Goal: Information Seeking & Learning: Learn about a topic

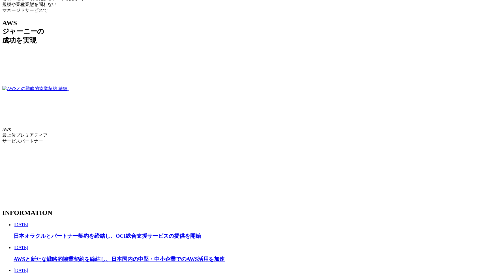
scroll to position [1023, 0]
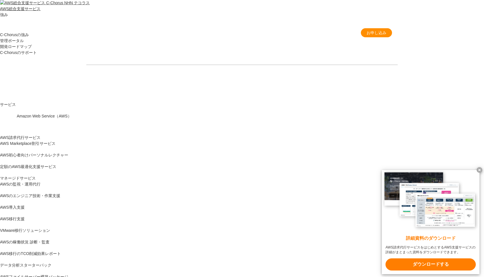
click at [480, 169] on x-t at bounding box center [479, 170] width 6 height 6
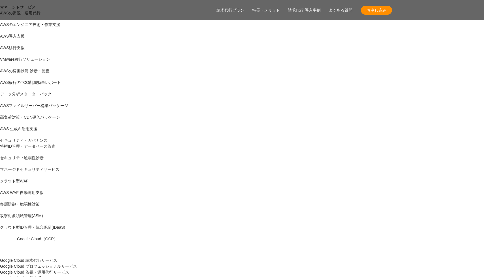
scroll to position [174, 0]
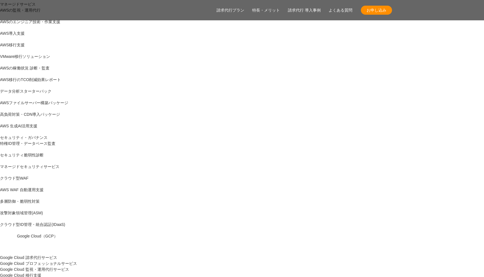
drag, startPoint x: 337, startPoint y: 174, endPoint x: 284, endPoint y: 101, distance: 90.6
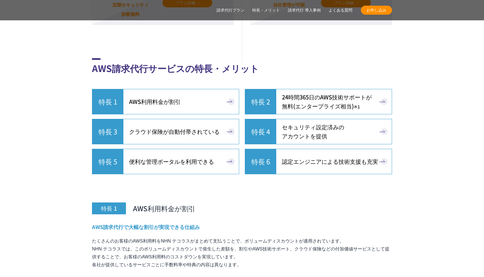
scroll to position [2313, 0]
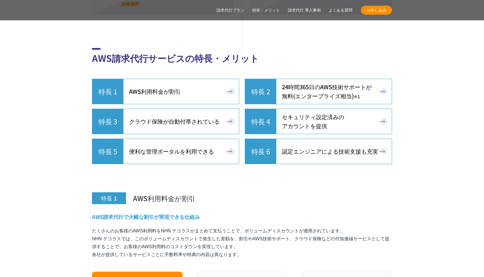
drag, startPoint x: 77, startPoint y: 99, endPoint x: 102, endPoint y: 132, distance: 41.9
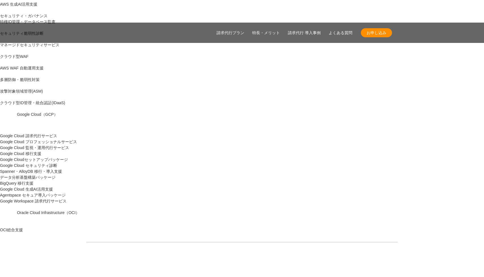
scroll to position [288, 0]
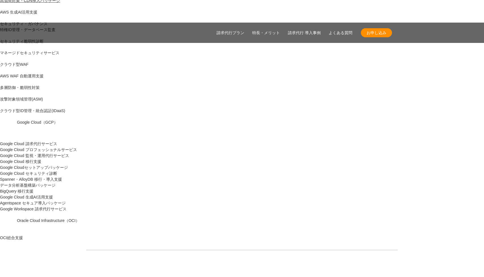
drag, startPoint x: 255, startPoint y: 125, endPoint x: 145, endPoint y: 75, distance: 121.2
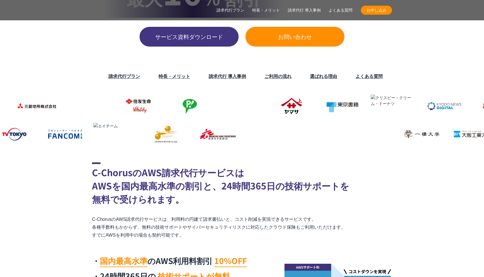
scroll to position [1065, 0]
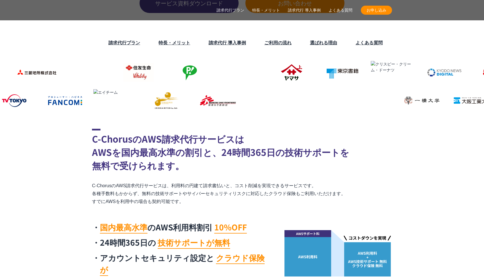
drag, startPoint x: 191, startPoint y: 158, endPoint x: 173, endPoint y: 131, distance: 32.6
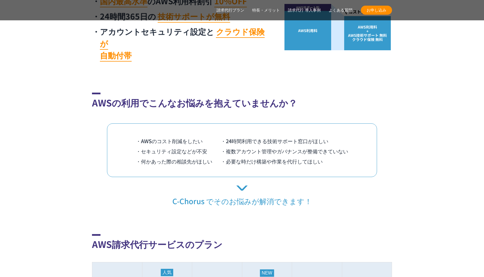
scroll to position [1291, 0]
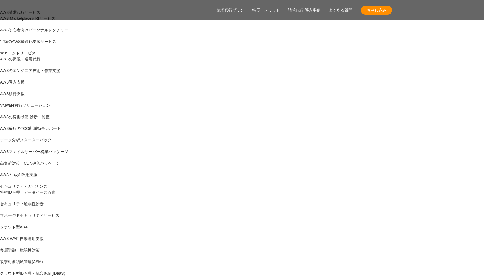
scroll to position [126, 0]
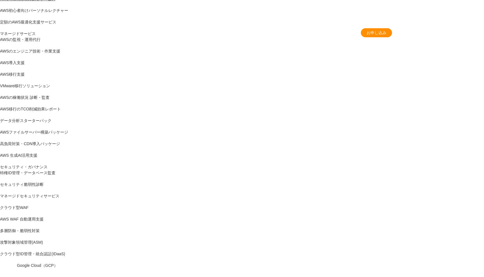
scroll to position [0, 0]
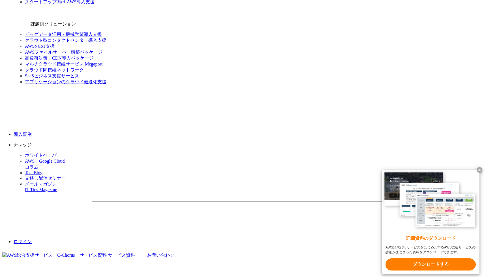
scroll to position [693, 0]
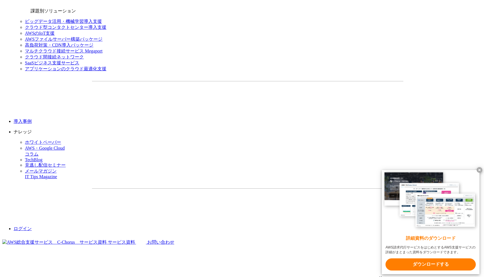
drag, startPoint x: 176, startPoint y: 41, endPoint x: 224, endPoint y: 124, distance: 96.4
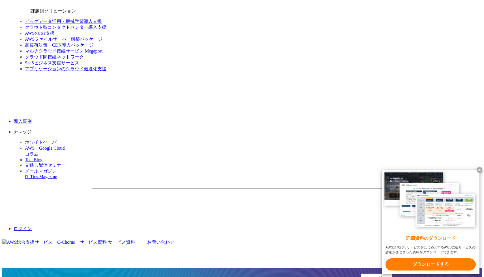
drag, startPoint x: 224, startPoint y: 124, endPoint x: 176, endPoint y: 42, distance: 95.2
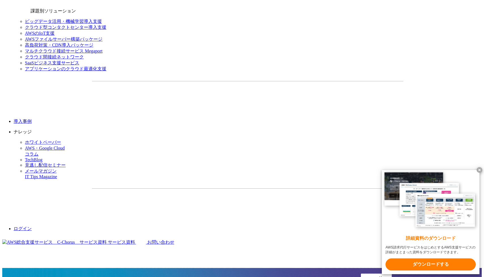
drag, startPoint x: 176, startPoint y: 42, endPoint x: 232, endPoint y: 124, distance: 98.7
drag, startPoint x: 232, startPoint y: 124, endPoint x: 176, endPoint y: 34, distance: 106.2
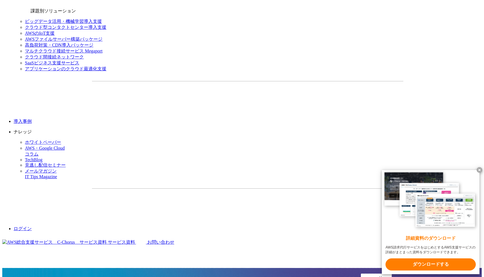
drag, startPoint x: 178, startPoint y: 37, endPoint x: 240, endPoint y: 129, distance: 111.5
drag, startPoint x: 240, startPoint y: 129, endPoint x: 266, endPoint y: 165, distance: 43.6
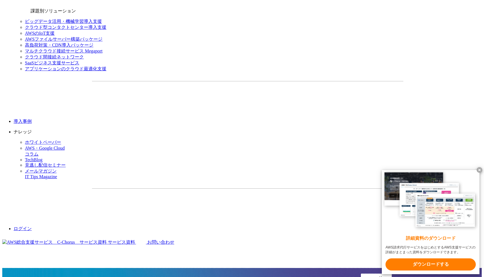
drag, startPoint x: 266, startPoint y: 165, endPoint x: 230, endPoint y: 112, distance: 63.1
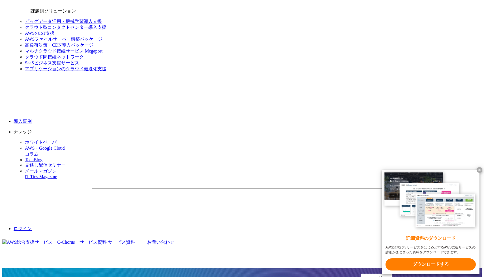
drag, startPoint x: 230, startPoint y: 112, endPoint x: 188, endPoint y: 44, distance: 79.9
drag, startPoint x: 186, startPoint y: 43, endPoint x: 243, endPoint y: 119, distance: 95.6
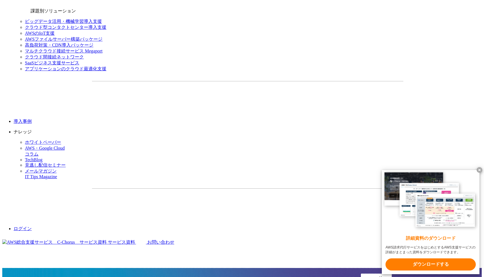
drag, startPoint x: 243, startPoint y: 120, endPoint x: 190, endPoint y: 33, distance: 101.5
drag, startPoint x: 190, startPoint y: 33, endPoint x: 256, endPoint y: 118, distance: 107.4
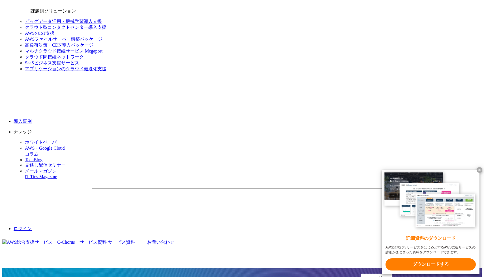
drag, startPoint x: 278, startPoint y: 36, endPoint x: 330, endPoint y: 132, distance: 108.6
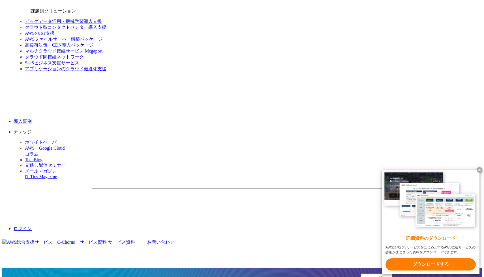
drag, startPoint x: 330, startPoint y: 132, endPoint x: 244, endPoint y: 22, distance: 139.0
click at [479, 168] on x-t at bounding box center [479, 170] width 6 height 6
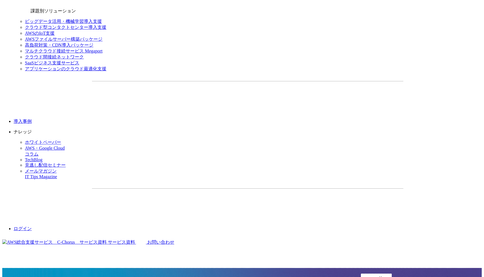
drag, startPoint x: 342, startPoint y: 142, endPoint x: 273, endPoint y: 68, distance: 101.1
drag, startPoint x: 273, startPoint y: 68, endPoint x: 245, endPoint y: 39, distance: 40.0
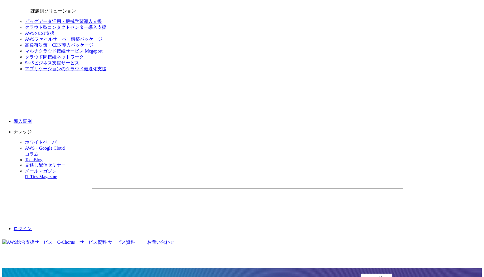
drag, startPoint x: 245, startPoint y: 39, endPoint x: 325, endPoint y: 122, distance: 115.6
drag, startPoint x: 325, startPoint y: 122, endPoint x: 272, endPoint y: 77, distance: 69.4
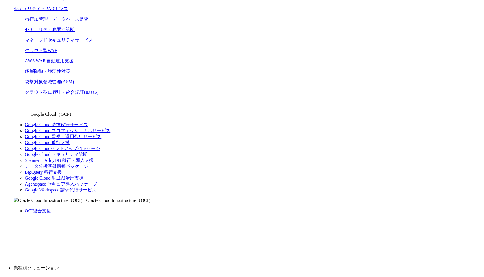
scroll to position [341, 0]
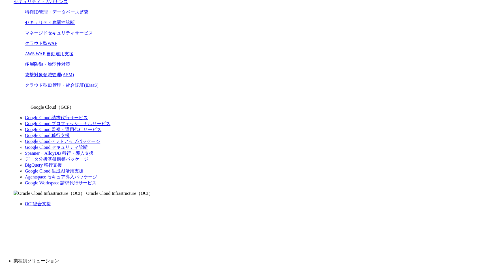
drag, startPoint x: 262, startPoint y: 80, endPoint x: 329, endPoint y: 203, distance: 139.8
drag, startPoint x: 329, startPoint y: 203, endPoint x: 250, endPoint y: 71, distance: 154.0
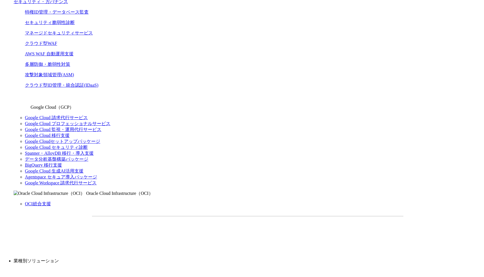
drag, startPoint x: 250, startPoint y: 71, endPoint x: 320, endPoint y: 197, distance: 144.0
drag, startPoint x: 320, startPoint y: 197, endPoint x: 246, endPoint y: 71, distance: 146.1
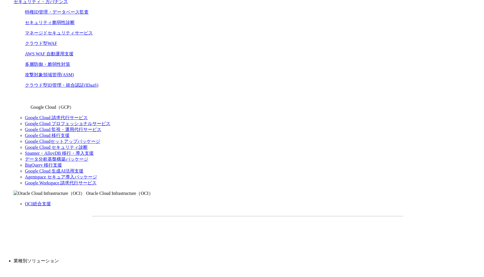
drag, startPoint x: 246, startPoint y: 71, endPoint x: 312, endPoint y: 181, distance: 128.6
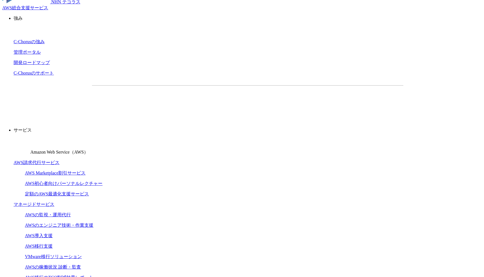
scroll to position [0, 0]
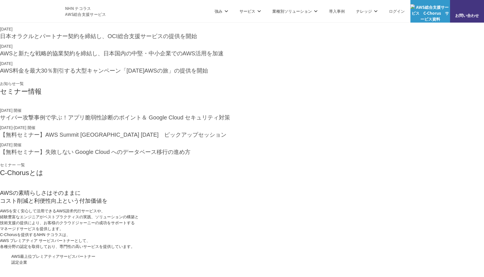
scroll to position [210, 0]
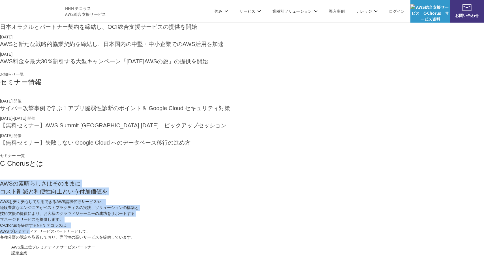
drag, startPoint x: 92, startPoint y: 188, endPoint x: 131, endPoint y: 254, distance: 76.0
click at [131, 241] on div "C-Chorusとは AWSの素晴らしさはそのままに コスト削減と利便性向上という付加価値を AWSを安く安心して活用できるAWS請求代行サービスや、 経験豊…" at bounding box center [242, 200] width 484 height 82
click at [131, 241] on p "AWSを安く安心して活用できるAWS請求代行サービスや、 経験豊富なエンジニアがベストプラクティスの実践、ソリューションの構築と 技術支援の提供により、お客様…" at bounding box center [242, 220] width 484 height 42
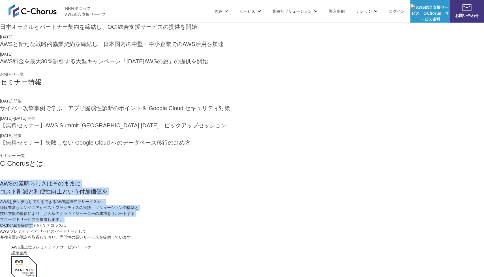
drag, startPoint x: 131, startPoint y: 250, endPoint x: 72, endPoint y: 175, distance: 94.9
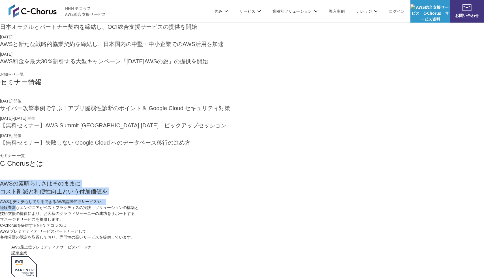
drag, startPoint x: 72, startPoint y: 175, endPoint x: 110, endPoint y: 232, distance: 68.5
click at [110, 232] on p "AWSを安く安心して活用できるAWS請求代行サービスや、 経験豊富なエンジニアがベストプラクティスの実践、ソリューションの構築と 技術支援の提供により、お客様…" at bounding box center [242, 220] width 484 height 42
drag, startPoint x: 110, startPoint y: 232, endPoint x: 68, endPoint y: 171, distance: 74.4
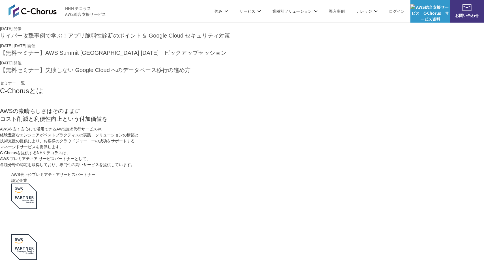
scroll to position [288, 0]
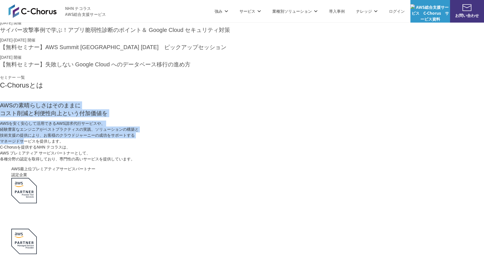
drag, startPoint x: 87, startPoint y: 112, endPoint x: 117, endPoint y: 162, distance: 58.0
click at [117, 162] on p "AWSを安く安心して活用できるAWS請求代行サービスや、 経験豊富なエンジニアがベストプラクティスの実践、ソリューションの構築と 技術支援の提供により、お客様…" at bounding box center [242, 142] width 484 height 42
drag, startPoint x: 117, startPoint y: 162, endPoint x: 83, endPoint y: 104, distance: 67.6
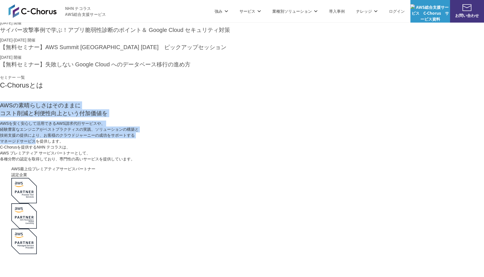
drag, startPoint x: 83, startPoint y: 104, endPoint x: 123, endPoint y: 170, distance: 77.6
click at [123, 162] on p "AWSを安く安心して活用できるAWS請求代行サービスや、 経験豊富なエンジニアがベストプラクティスの実践、ソリューションの構築と 技術支援の提供により、お客様…" at bounding box center [242, 142] width 484 height 42
drag, startPoint x: 123, startPoint y: 170, endPoint x: 90, endPoint y: 115, distance: 64.4
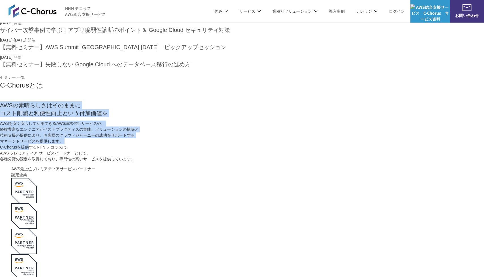
drag, startPoint x: 90, startPoint y: 115, endPoint x: 117, endPoint y: 157, distance: 50.3
click at [117, 157] on p "AWSを安く安心して活用できるAWS請求代行サービスや、 経験豊富なエンジニアがベストプラクティスの実践、ソリューションの構築と 技術支援の提供により、お客様…" at bounding box center [242, 142] width 484 height 42
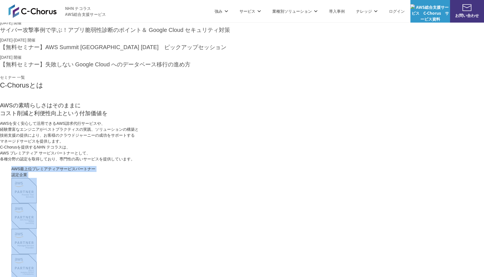
drag, startPoint x: 401, startPoint y: 77, endPoint x: 444, endPoint y: 160, distance: 93.7
drag, startPoint x: 438, startPoint y: 170, endPoint x: 386, endPoint y: 61, distance: 120.4
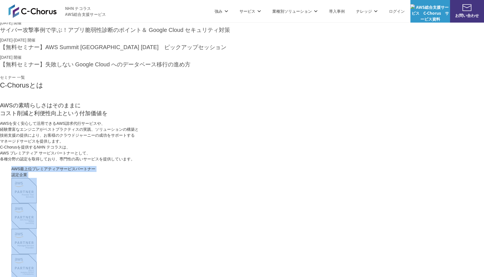
drag, startPoint x: 406, startPoint y: 82, endPoint x: 447, endPoint y: 179, distance: 105.0
drag, startPoint x: 447, startPoint y: 179, endPoint x: 395, endPoint y: 75, distance: 116.6
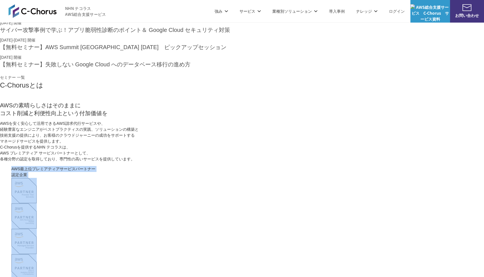
drag, startPoint x: 395, startPoint y: 75, endPoint x: 446, endPoint y: 178, distance: 115.6
drag, startPoint x: 446, startPoint y: 178, endPoint x: 392, endPoint y: 74, distance: 117.5
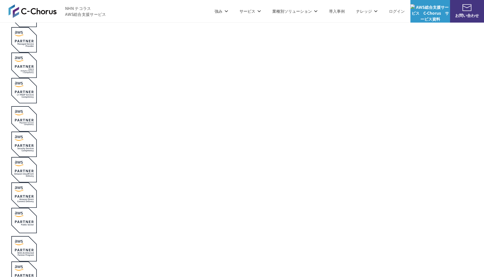
scroll to position [496, 0]
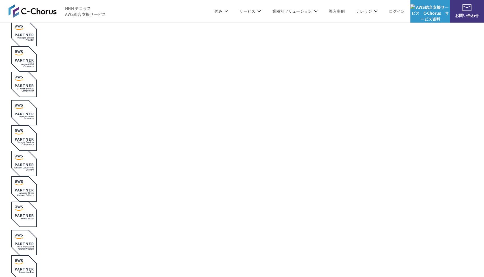
drag, startPoint x: 63, startPoint y: 179, endPoint x: 84, endPoint y: 236, distance: 60.8
drag, startPoint x: 84, startPoint y: 236, endPoint x: 58, endPoint y: 183, distance: 58.6
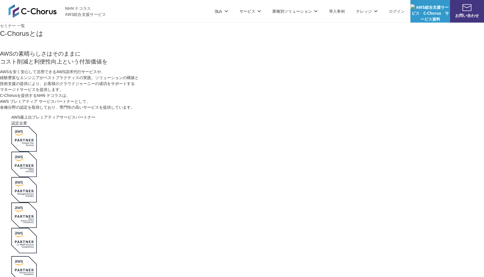
scroll to position [324, 0]
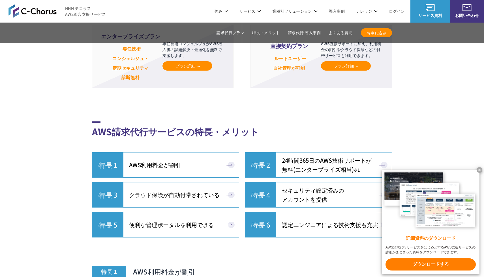
scroll to position [1325, 0]
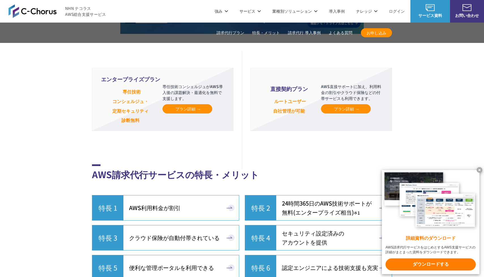
click at [175, 104] on link "プラン詳細" at bounding box center [187, 108] width 50 height 9
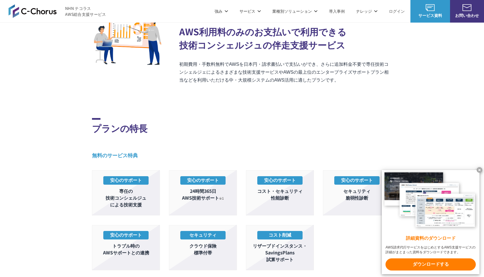
scroll to position [90, 0]
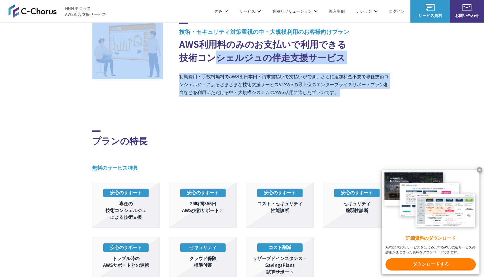
drag, startPoint x: 219, startPoint y: 62, endPoint x: 255, endPoint y: 109, distance: 58.8
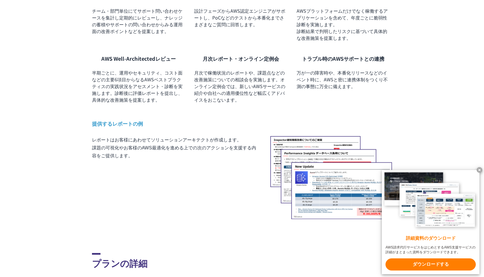
scroll to position [493, 0]
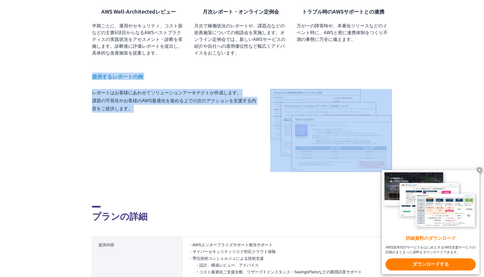
drag, startPoint x: 203, startPoint y: 158, endPoint x: 127, endPoint y: 71, distance: 115.1
click at [127, 71] on div "TOP AWS総合支援・リセール C-Chorus AWS請求代行サービス エンタープライズプラン 技術・セキュリティ対策重視の中・大規模利用のお客様向けプラ…" at bounding box center [242, 63] width 300 height 941
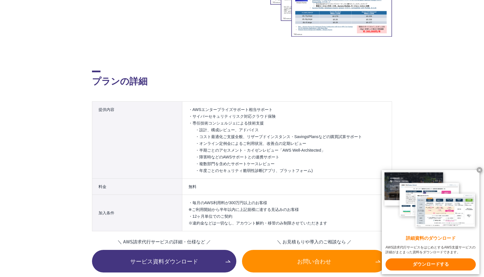
scroll to position [653, 0]
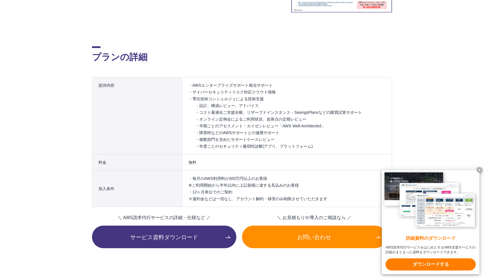
drag, startPoint x: 214, startPoint y: 207, endPoint x: 169, endPoint y: 148, distance: 74.0
click at [169, 148] on table "提供内容 ・AWSエンタープライズサポート相当サポート ・サイバーセキュリティリスク対応クラウド保険 ・専任技術コンシェルジェによる技術支援 ・設計、構成レビ…" at bounding box center [242, 142] width 300 height 130
click at [169, 148] on th "提供内容" at bounding box center [137, 115] width 90 height 77
drag, startPoint x: 169, startPoint y: 148, endPoint x: 214, endPoint y: 197, distance: 67.2
click at [214, 197] on table "提供内容 ・AWSエンタープライズサポート相当サポート ・サイバーセキュリティリスク対応クラウド保険 ・専任技術コンシェルジェによる技術支援 ・設計、構成レビ…" at bounding box center [242, 142] width 300 height 130
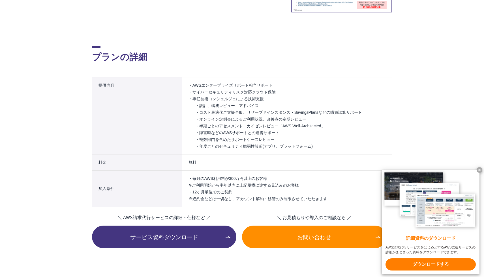
click at [214, 197] on li "・12ヶ月単位でのご契約 ※違約金などは一切なし、アカウント解約・移管のみ制限させていただきます" at bounding box center [286, 196] width 197 height 14
drag, startPoint x: 214, startPoint y: 197, endPoint x: 167, endPoint y: 130, distance: 81.7
click at [167, 130] on table "提供内容 ・AWSエンタープライズサポート相当サポート ・サイバーセキュリティリスク対応クラウド保険 ・専任技術コンシェルジェによる技術支援 ・設計、構成レビ…" at bounding box center [242, 142] width 300 height 130
click at [167, 130] on th "提供内容" at bounding box center [137, 115] width 90 height 77
drag, startPoint x: 183, startPoint y: 161, endPoint x: 211, endPoint y: 194, distance: 43.3
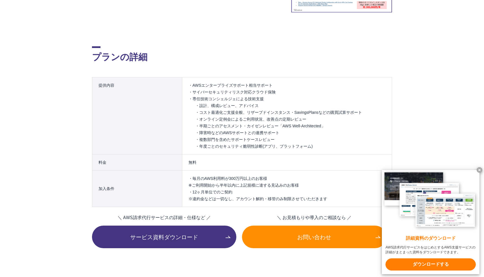
click at [211, 194] on tbody "料金 無料 加入条件 ・毎月のAWS利用料が300万円以上のお客様 ※ご利用開始から半年以内に上記規模に達する見込みのお客様 ・12ヶ月単位でのご契約 ※違約…" at bounding box center [241, 181] width 299 height 53
click at [211, 194] on li "・12ヶ月単位でのご契約 ※違約金などは一切なし、アカウント解約・移管のみ制限させていただきます" at bounding box center [286, 196] width 197 height 14
drag, startPoint x: 211, startPoint y: 194, endPoint x: 183, endPoint y: 153, distance: 50.0
click at [183, 153] on table "提供内容 ・AWSエンタープライズサポート相当サポート ・サイバーセキュリティリスク対応クラウド保険 ・専任技術コンシェルジェによる技術支援 ・設計、構成レビ…" at bounding box center [242, 142] width 300 height 130
click at [183, 153] on td "・AWSエンタープライズサポート相当サポート ・サイバーセキュリティリスク対応クラウド保険 ・専任技術コンシェルジェによる技術支援 ・設計、構成レビュー、アド…" at bounding box center [287, 115] width 210 height 77
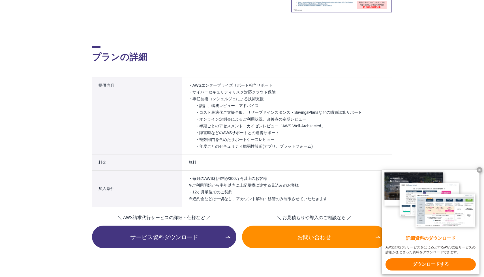
drag, startPoint x: 227, startPoint y: 199, endPoint x: 176, endPoint y: 135, distance: 82.1
click at [176, 135] on table "提供内容 ・AWSエンタープライズサポート相当サポート ・サイバーセキュリティリスク対応クラウド保険 ・専任技術コンシェルジェによる技術支援 ・設計、構成レビ…" at bounding box center [242, 142] width 300 height 130
click at [176, 135] on th "提供内容" at bounding box center [137, 115] width 90 height 77
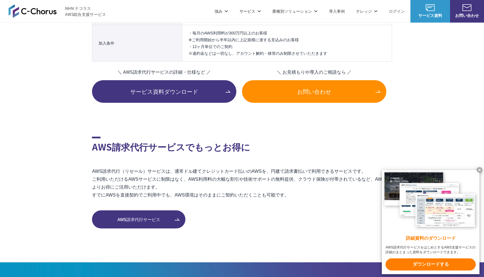
scroll to position [770, 0]
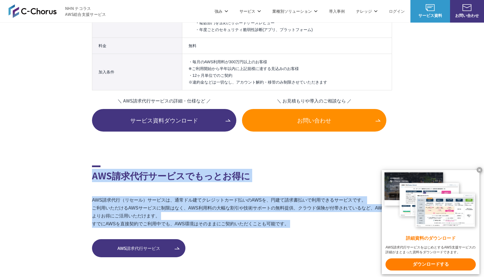
drag, startPoint x: 214, startPoint y: 155, endPoint x: 280, endPoint y: 233, distance: 102.3
click at [280, 233] on section "AWS請求代行サービスでもっとお得に AWS請求代行（リセール）サービスは、通常ドル建てクレジットカード払いのAWSを、円建て請求書払いで利用できるサービスで…" at bounding box center [242, 212] width 300 height 92
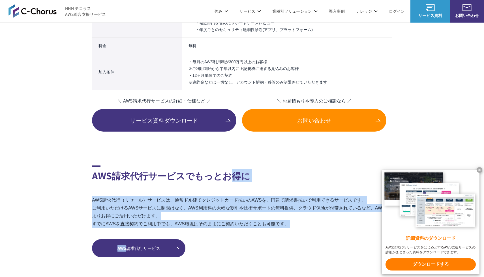
drag, startPoint x: 280, startPoint y: 233, endPoint x: 229, endPoint y: 165, distance: 85.0
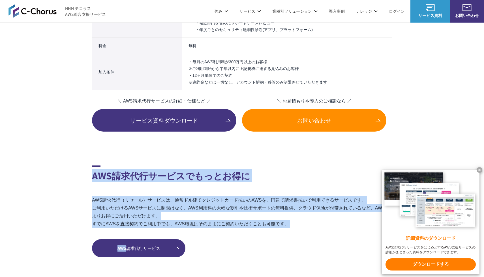
drag, startPoint x: 229, startPoint y: 165, endPoint x: 291, endPoint y: 238, distance: 95.5
click at [291, 238] on section "AWS請求代行サービスでもっとお得に AWS請求代行（リセール）サービスは、通常ドル建てクレジットカード払いのAWSを、円建て請求書払いで利用できるサービスで…" at bounding box center [242, 212] width 300 height 92
drag, startPoint x: 291, startPoint y: 238, endPoint x: 224, endPoint y: 156, distance: 105.6
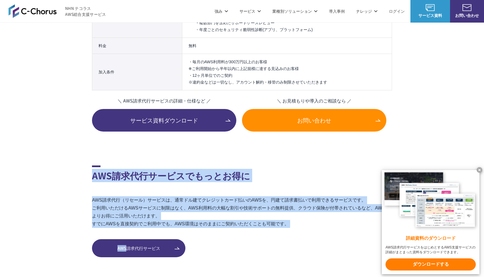
drag, startPoint x: 249, startPoint y: 84, endPoint x: 225, endPoint y: 51, distance: 40.8
click at [225, 51] on tbody "料金 無料 加入条件 ・毎月のAWS利用料が300万円以上のお客様 ※ご利用開始から半年以内に上記規模に達する見込みのお客様 ・12ヶ月単位でのご契約 ※違約…" at bounding box center [241, 64] width 299 height 53
click at [225, 51] on td "無料" at bounding box center [287, 46] width 210 height 16
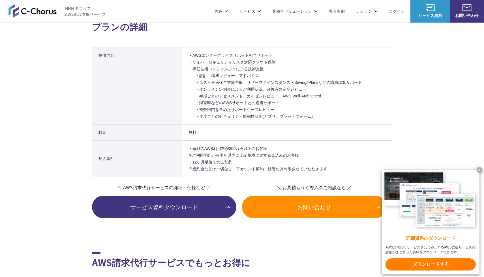
scroll to position [670, 0]
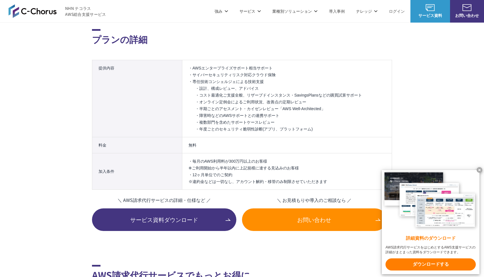
drag, startPoint x: 213, startPoint y: 62, endPoint x: 297, endPoint y: 164, distance: 131.9
click at [297, 164] on table "提供内容 ・AWSエンタープライズサポート相当サポート ・サイバーセキュリティリスク対応クラウド保険 ・専任技術コンシェルジェによる技術支援 ・設計、構成レビ…" at bounding box center [242, 125] width 300 height 130
click at [297, 164] on li "・毎月のAWS利用料が300万円以上のお客様 ※ご利用開始から半年以内に上記規模に達する見込みのお客様" at bounding box center [286, 165] width 197 height 14
drag, startPoint x: 297, startPoint y: 164, endPoint x: 236, endPoint y: 93, distance: 93.0
click at [236, 93] on table "提供内容 ・AWSエンタープライズサポート相当サポート ・サイバーセキュリティリスク対応クラウド保険 ・専任技術コンシェルジェによる技術支援 ・設計、構成レビ…" at bounding box center [242, 125] width 300 height 130
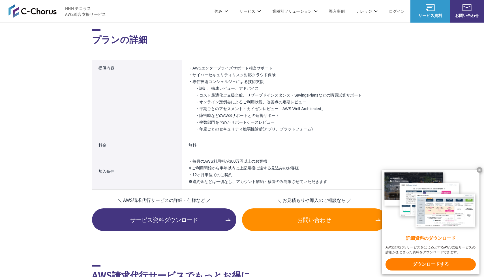
click at [236, 93] on li "・コスト最適化ご支援全般、リザーブドインスタンス・SavingsPlansなどの購買試算サポート" at bounding box center [290, 95] width 190 height 7
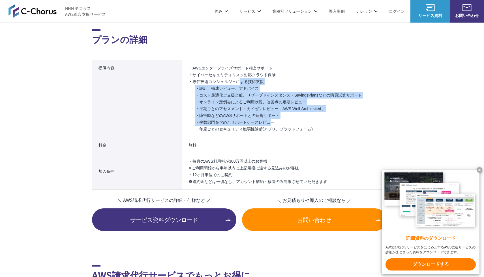
drag, startPoint x: 238, startPoint y: 80, endPoint x: 286, endPoint y: 141, distance: 77.9
click at [286, 141] on table "提供内容 ・AWSエンタープライズサポート相当サポート ・サイバーセキュリティリスク対応クラウド保険 ・専任技術コンシェルジェによる技術支援 ・設計、構成レビ…" at bounding box center [242, 125] width 300 height 130
click at [286, 141] on td "無料" at bounding box center [287, 145] width 210 height 16
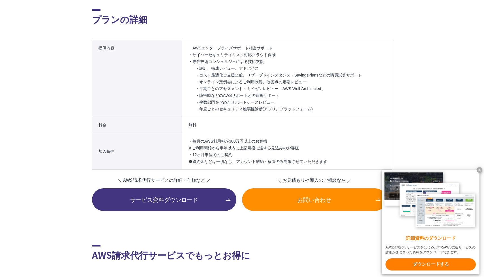
scroll to position [696, 0]
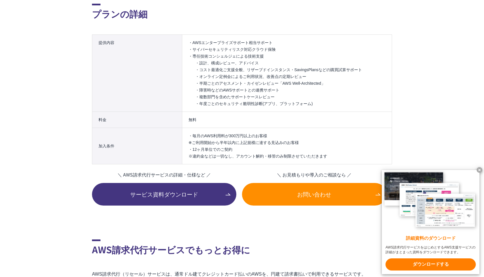
drag, startPoint x: 212, startPoint y: 118, endPoint x: 248, endPoint y: 208, distance: 96.5
drag, startPoint x: 242, startPoint y: 235, endPoint x: 197, endPoint y: 135, distance: 109.9
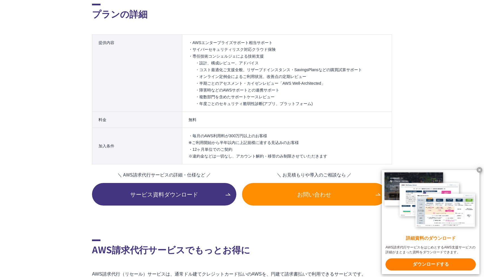
click at [197, 135] on li "・毎月のAWS利用料が300万円以上のお客様 ※ご利用開始から半年以内に上記規模に達する見込みのお客様" at bounding box center [286, 140] width 197 height 14
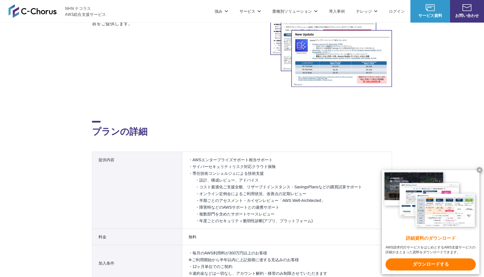
scroll to position [540, 0]
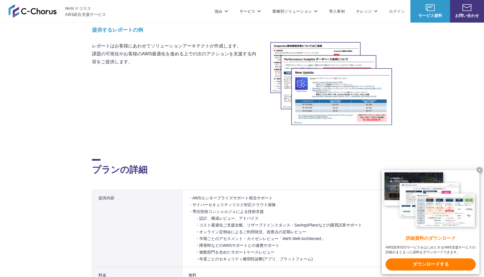
drag, startPoint x: 191, startPoint y: 61, endPoint x: 276, endPoint y: 187, distance: 152.1
click at [276, 187] on div "TOP AWS総合支援・リセール C-Chorus AWS請求代行サービス エンタープライズプラン 技術・セキュリティ対策重視の中・大規模利用のお客様向けプラ…" at bounding box center [242, 16] width 300 height 941
click at [276, 187] on section "プランの詳細 提供内容 ・AWSエンタープライズサポート相当サポート ・サイバーセキュリティリスク対応クラウド保険 ・専任技術コンシェルジェによる技術支援 ・…" at bounding box center [242, 234] width 300 height 253
drag, startPoint x: 276, startPoint y: 187, endPoint x: 234, endPoint y: 119, distance: 79.9
click at [234, 119] on section "プランの詳細 提供内容 ・AWSエンタープライズサポート相当サポート ・サイバーセキュリティリスク対応クラウド保険 ・専任技術コンシェルジェによる技術支援 ・…" at bounding box center [242, 234] width 300 height 253
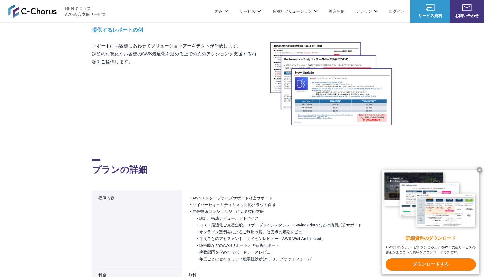
click at [234, 119] on section "プランの詳細 提供内容 ・AWSエンタープライズサポート相当サポート ・サイバーセキュリティリスク対応クラウド保険 ・専任技術コンシェルジェによる技術支援 ・…" at bounding box center [242, 234] width 300 height 253
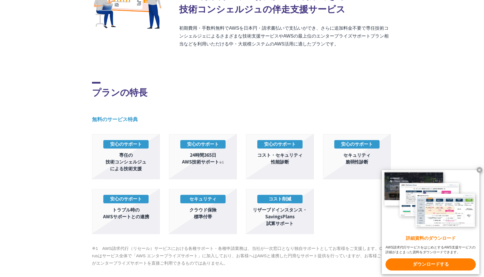
scroll to position [168, 0]
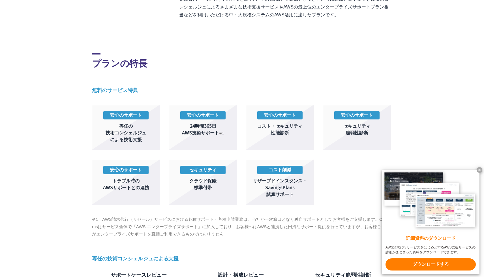
click at [206, 67] on h2 "プランの特長" at bounding box center [242, 61] width 300 height 17
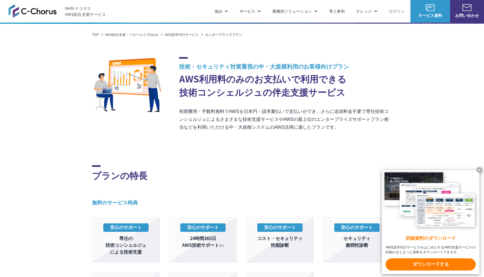
scroll to position [0, 0]
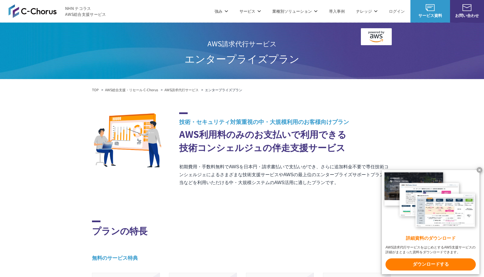
click at [370, 40] on img at bounding box center [376, 36] width 31 height 17
click at [370, 36] on img at bounding box center [376, 36] width 31 height 17
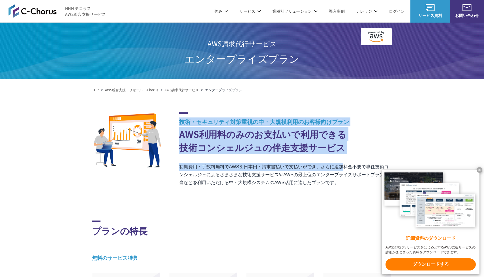
drag, startPoint x: 300, startPoint y: 93, endPoint x: 343, endPoint y: 164, distance: 83.2
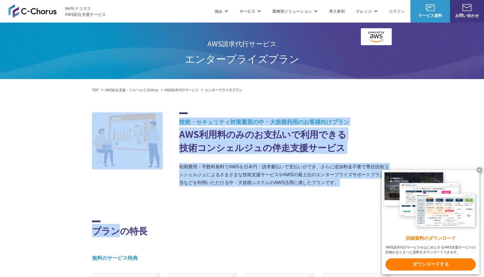
drag, startPoint x: 312, startPoint y: 192, endPoint x: 248, endPoint y: 92, distance: 119.2
click at [248, 92] on ol "TOP AWS総合支援・リセール C-Chorus AWS請求代行サービス エンタープライズプラン" at bounding box center [242, 90] width 300 height 6
drag, startPoint x: 248, startPoint y: 92, endPoint x: 312, endPoint y: 202, distance: 128.1
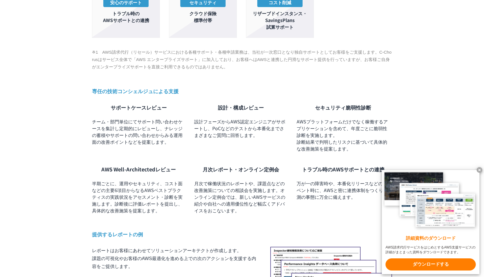
scroll to position [337, 0]
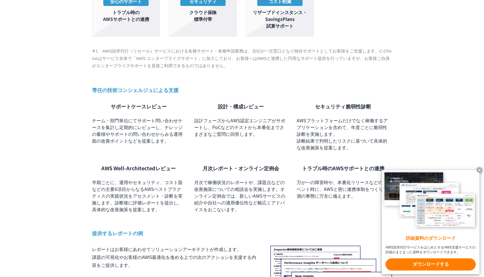
drag, startPoint x: 234, startPoint y: 71, endPoint x: 295, endPoint y: 210, distance: 152.2
click at [295, 210] on section "プランの特長 無料のサービス特典 安心のサポート 専任の 技術コンシェルジュ による技術支援 安心のサポート 24時間365日 AWS技術サポート ※1 安心…" at bounding box center [242, 81] width 300 height 496
click at [295, 210] on ul "サポートケースレビュー チーム・部門単位にてサポート問い合わせケースを集計し定期的にレビューし、ナレッジの蓄積やサポートの問い合わせからみる運用面の改善ポイン…" at bounding box center [242, 158] width 300 height 110
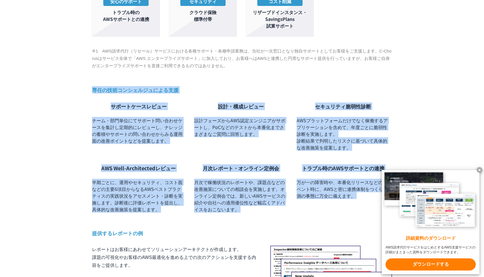
drag, startPoint x: 295, startPoint y: 210, endPoint x: 226, endPoint y: 76, distance: 151.5
click at [226, 76] on section "プランの特長 無料のサービス特典 安心のサポート 専任の 技術コンシェルジュ による技術支援 安心のサポート 24時間365日 AWS技術サポート ※1 安心…" at bounding box center [242, 81] width 300 height 496
drag, startPoint x: 226, startPoint y: 76, endPoint x: 301, endPoint y: 213, distance: 156.8
click at [301, 213] on section "プランの特長 無料のサービス特典 安心のサポート 専任の 技術コンシェルジュ による技術支援 安心のサポート 24時間365日 AWS技術サポート ※1 安心…" at bounding box center [242, 81] width 300 height 496
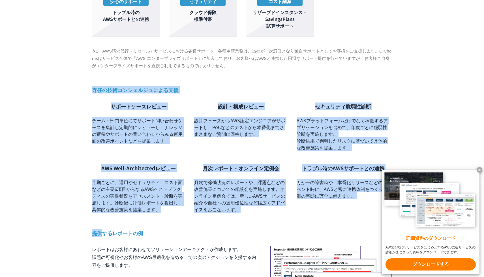
click at [301, 213] on section "プランの特長 無料のサービス特典 安心のサポート 専任の 技術コンシェルジュ による技術支援 安心のサポート 24時間365日 AWS技術サポート ※1 安心…" at bounding box center [242, 81] width 300 height 496
drag, startPoint x: 301, startPoint y: 213, endPoint x: 238, endPoint y: 83, distance: 144.4
click at [238, 83] on section "プランの特長 無料のサービス特典 安心のサポート 専任の 技術コンシェルジュ による技術支援 安心のサポート 24時間365日 AWS技術サポート ※1 安心…" at bounding box center [242, 81] width 300 height 496
drag, startPoint x: 238, startPoint y: 83, endPoint x: 311, endPoint y: 223, distance: 157.3
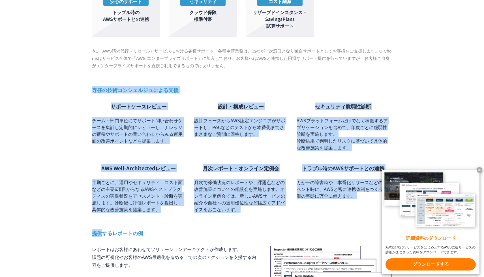
click at [311, 223] on section "プランの特長 無料のサービス特典 安心のサポート 専任の 技術コンシェルジュ による技術支援 安心のサポート 24時間365日 AWS技術サポート ※1 安心…" at bounding box center [242, 81] width 300 height 496
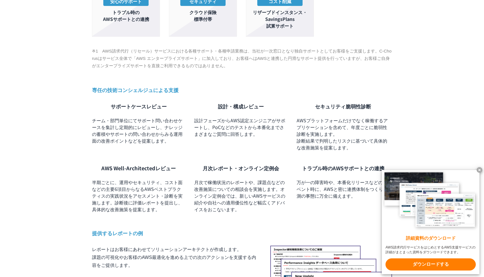
drag, startPoint x: 311, startPoint y: 223, endPoint x: 228, endPoint y: 66, distance: 176.8
click at [228, 66] on section "プランの特長 無料のサービス特典 安心のサポート 専任の 技術コンシェルジュ による技術支援 安心のサポート 24時間365日 AWS技術サポート ※1 安心…" at bounding box center [242, 81] width 300 height 496
click at [228, 66] on p "※1　AWS請求代行（リセール）サービスにおける各種サポート・各種申請業務は、当社が一次窓口となり独自サポートとしてお客様をご支援します。C-Chorusはサ…" at bounding box center [242, 59] width 300 height 22
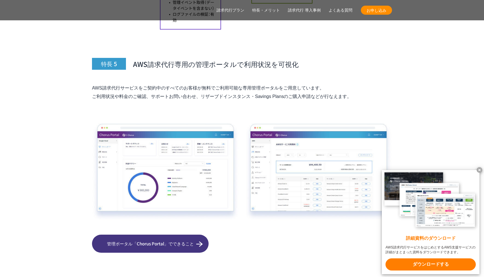
scroll to position [2686, 0]
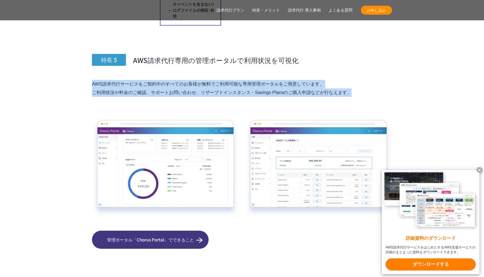
drag, startPoint x: 200, startPoint y: 62, endPoint x: 223, endPoint y: 95, distance: 39.5
click at [223, 95] on div "特長 5 AWS請求代行専用の管理ポータルで利用状況を可視化 AWS請求代行サービスをご契約中のすべてのお客様が無料でご利用可能な専用管理ポータルをご用意して…" at bounding box center [242, 139] width 300 height 221
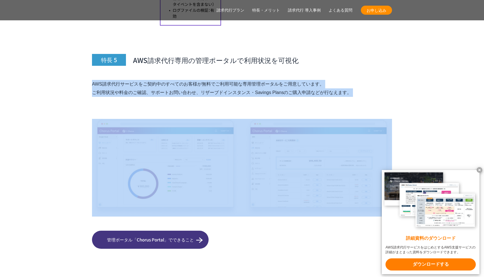
drag, startPoint x: 223, startPoint y: 95, endPoint x: 194, endPoint y: 57, distance: 48.0
click at [194, 57] on div "特長 5 AWS請求代行専用の管理ポータルで利用状況を可視化 AWS請求代行サービスをご契約中のすべてのお客様が無料でご利用可能な専用管理ポータルをご用意して…" at bounding box center [242, 139] width 300 height 221
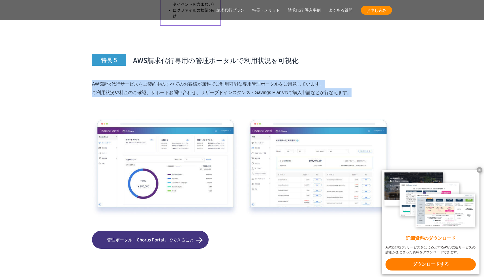
drag, startPoint x: 194, startPoint y: 57, endPoint x: 220, endPoint y: 90, distance: 42.0
click at [220, 90] on div "特長 5 AWS請求代行専用の管理ポータルで利用状況を可視化 AWS請求代行サービスをご契約中のすべてのお客様が無料でご利用可能な専用管理ポータルをご用意して…" at bounding box center [242, 139] width 300 height 221
drag, startPoint x: 220, startPoint y: 90, endPoint x: 200, endPoint y: 63, distance: 33.0
click at [200, 63] on div "特長 5 AWS請求代行専用の管理ポータルで利用状況を可視化 AWS請求代行サービスをご契約中のすべてのお客様が無料でご利用可能な専用管理ポータルをご用意して…" at bounding box center [242, 139] width 300 height 221
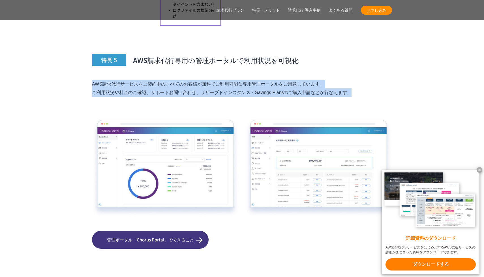
click at [200, 63] on div "特長 5 AWS請求代行専用の管理ポータルで利用状況を可視化 AWS請求代行サービスをご契約中のすべてのお客様が無料でご利用可能な専用管理ポータルをご用意して…" at bounding box center [242, 139] width 300 height 221
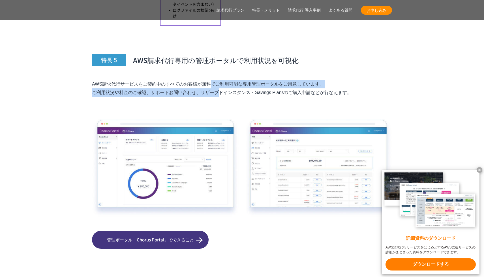
drag, startPoint x: 211, startPoint y: 72, endPoint x: 218, endPoint y: 79, distance: 9.8
click at [218, 80] on p "AWS請求代行サービスをご契約中のすべてのお客様が無料でご利用可能な専用管理ポータルをご用意しています。 ご利用状況や料金のご確認、サポートお問い合わせ、リザ…" at bounding box center [242, 88] width 300 height 17
drag, startPoint x: 218, startPoint y: 79, endPoint x: 200, endPoint y: 62, distance: 24.8
click at [200, 62] on div "特長 5 AWS請求代行専用の管理ポータルで利用状況を可視化 AWS請求代行サービスをご契約中のすべてのお客様が無料でご利用可能な専用管理ポータルをご用意して…" at bounding box center [242, 139] width 300 height 221
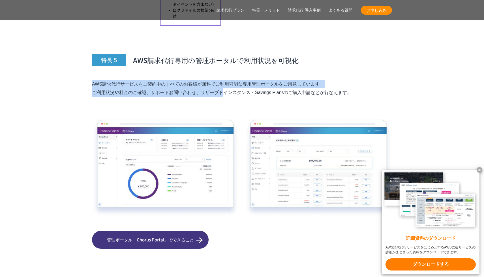
click at [200, 62] on div "特長 5 AWS請求代行専用の管理ポータルで利用状況を可視化 AWS請求代行サービスをご契約中のすべてのお客様が無料でご利用可能な専用管理ポータルをご用意して…" at bounding box center [242, 139] width 300 height 221
drag, startPoint x: 252, startPoint y: 55, endPoint x: 263, endPoint y: 84, distance: 30.6
click at [263, 84] on div "特長 5 AWS請求代行専用の管理ポータルで利用状況を可視化 AWS請求代行サービスをご契約中のすべてのお客様が無料でご利用可能な専用管理ポータルをご用意して…" at bounding box center [242, 139] width 300 height 221
click at [263, 84] on p "AWS請求代行サービスをご契約中のすべてのお客様が無料でご利用可能な専用管理ポータルをご用意しています。 ご利用状況や料金のご確認、サポートお問い合わせ、リザ…" at bounding box center [242, 88] width 300 height 17
drag, startPoint x: 263, startPoint y: 84, endPoint x: 251, endPoint y: 59, distance: 28.3
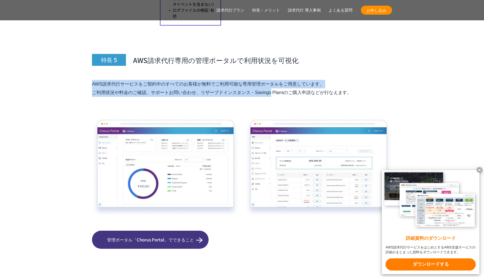
click at [251, 59] on div "特長 5 AWS請求代行専用の管理ポータルで利用状況を可視化 AWS請求代行サービスをご契約中のすべてのお客様が無料でご利用可能な専用管理ポータルをご用意して…" at bounding box center [242, 139] width 300 height 221
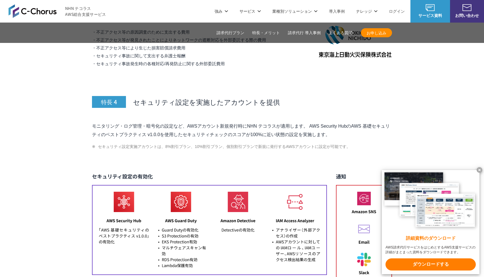
scroll to position [2277, 0]
